Goal: Check status

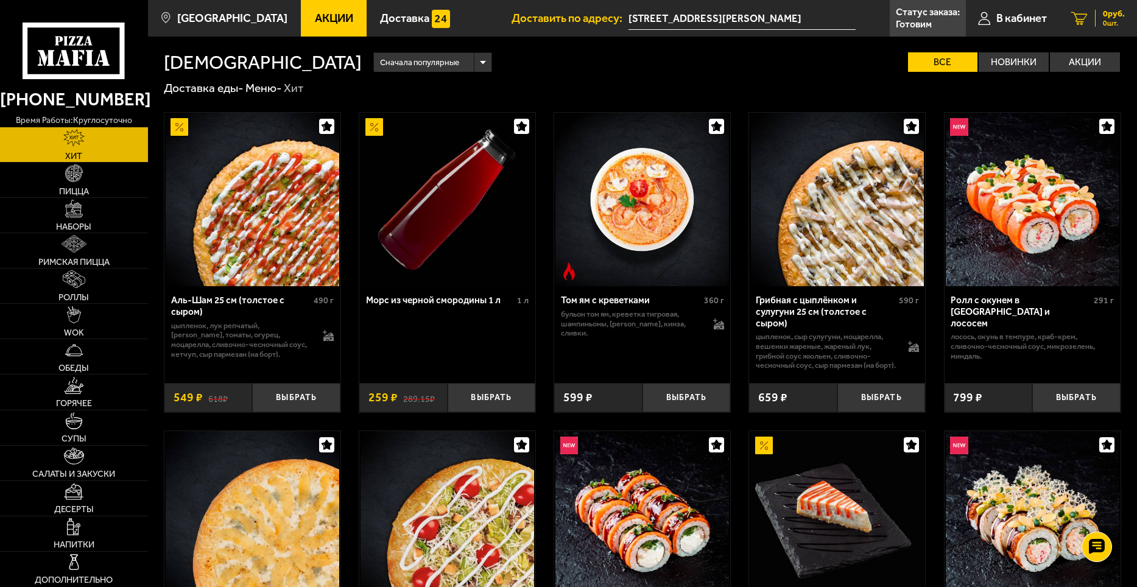
click at [1087, 23] on icon at bounding box center [1079, 18] width 16 height 13
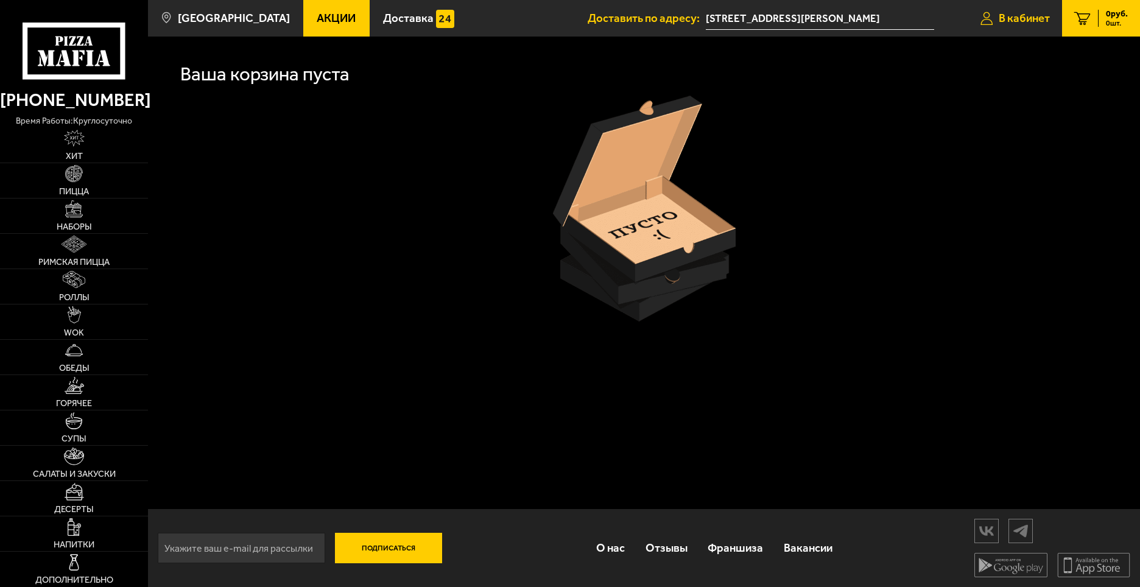
click at [1029, 30] on link "В кабинет" at bounding box center [1015, 18] width 94 height 37
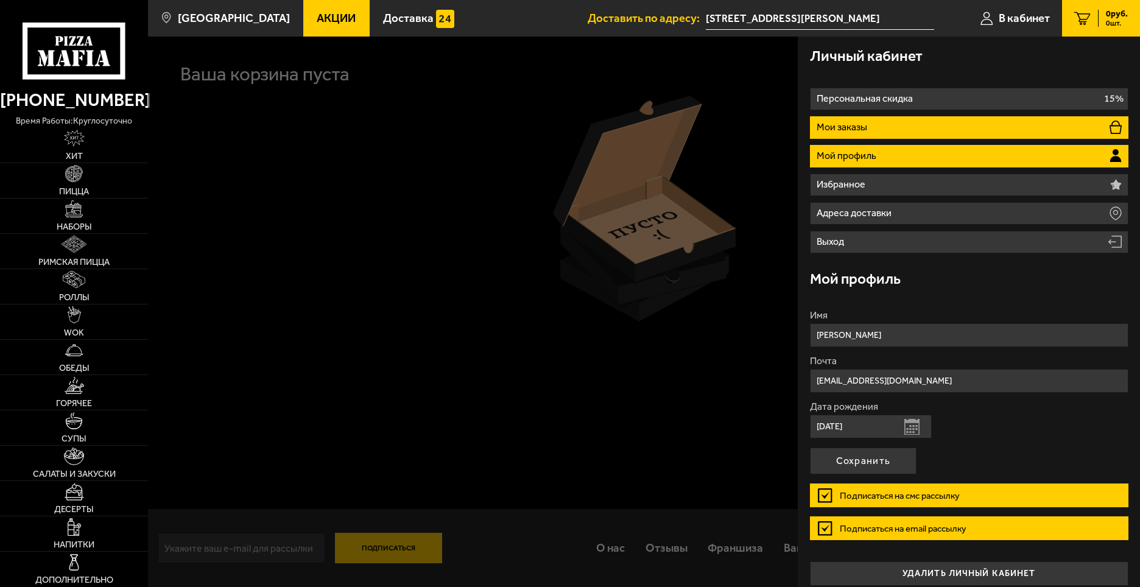
click at [872, 125] on li "Мои заказы" at bounding box center [969, 127] width 319 height 23
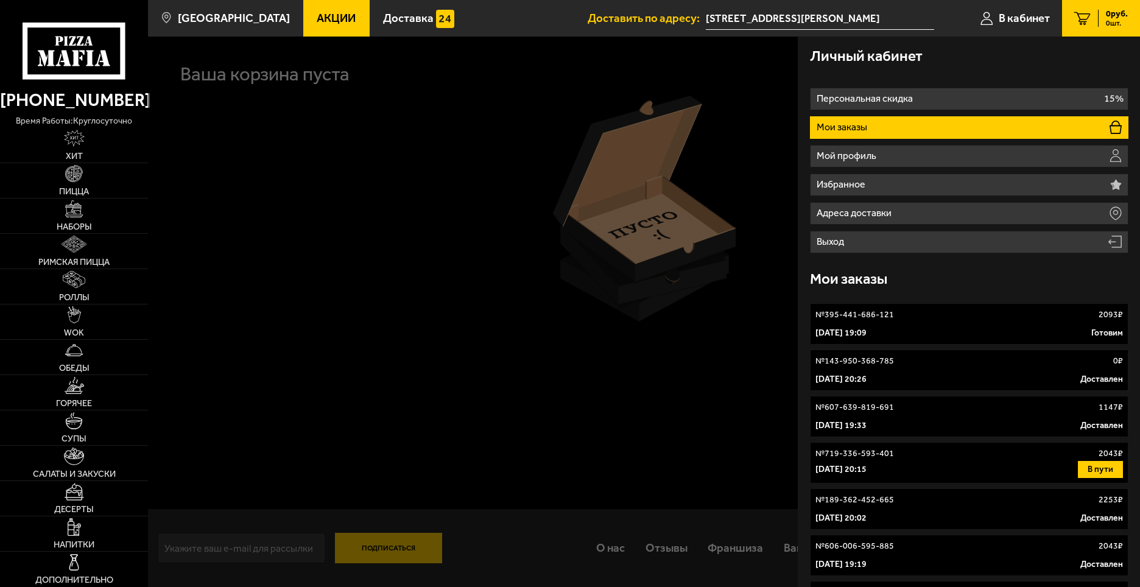
click at [960, 328] on div "5 октября 2025 г. 19:09 Готовим" at bounding box center [969, 333] width 308 height 12
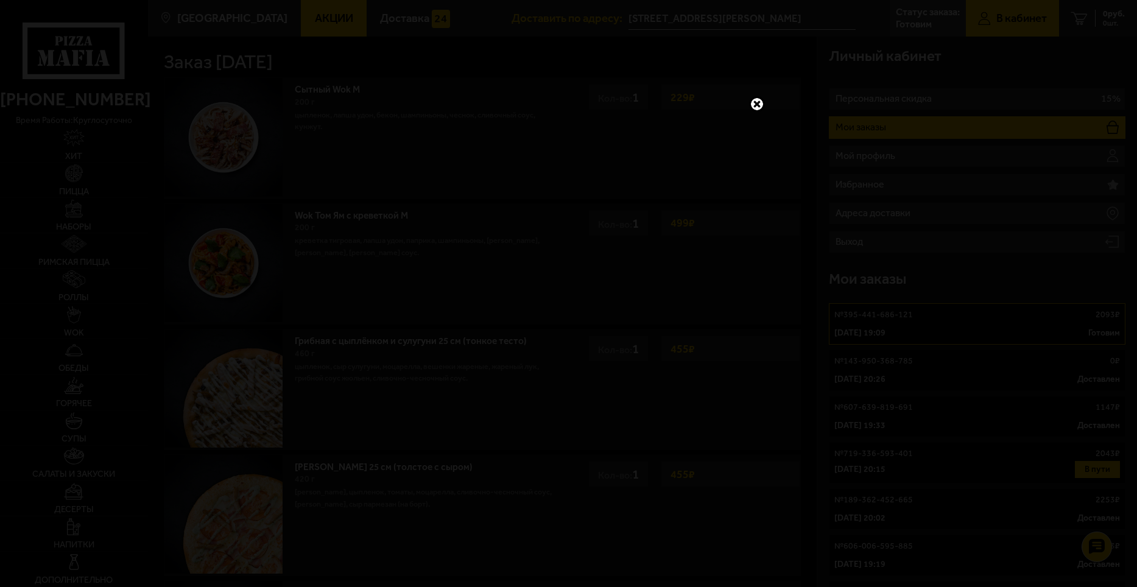
click at [754, 99] on link at bounding box center [757, 104] width 16 height 16
